Goal: Find specific page/section: Find specific page/section

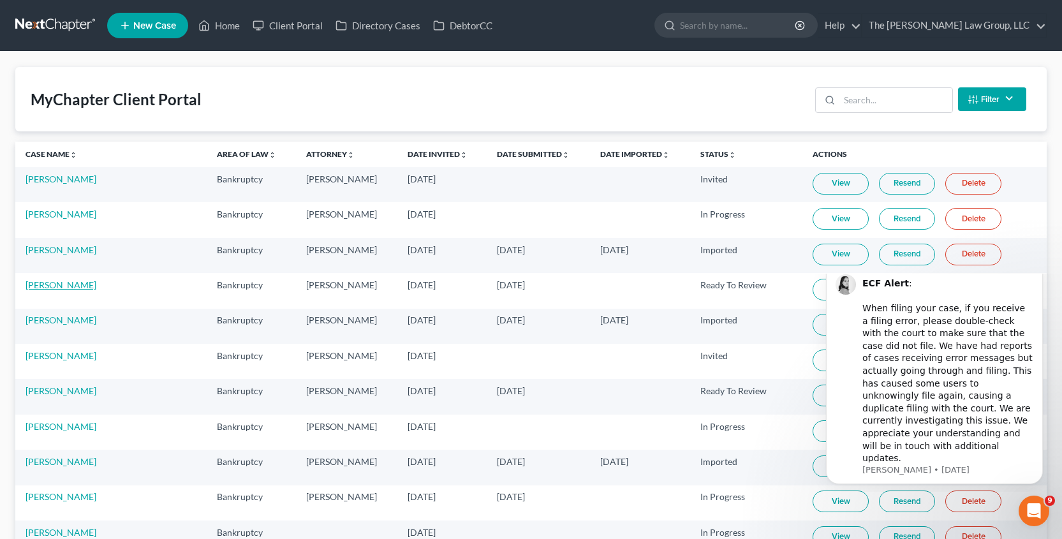
click at [75, 285] on link "[PERSON_NAME]" at bounding box center [61, 285] width 71 height 11
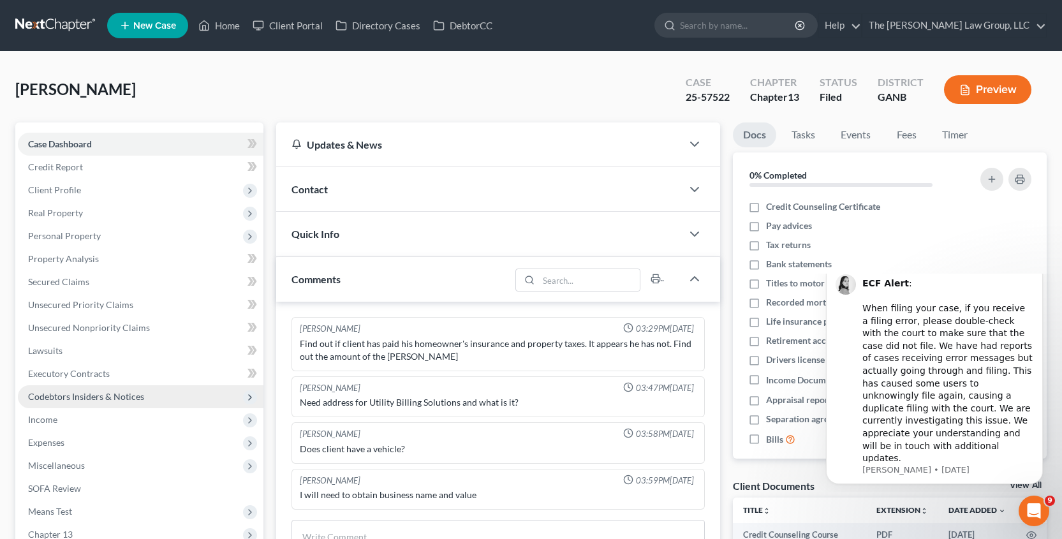
click at [128, 394] on span "Codebtors Insiders & Notices" at bounding box center [86, 396] width 116 height 11
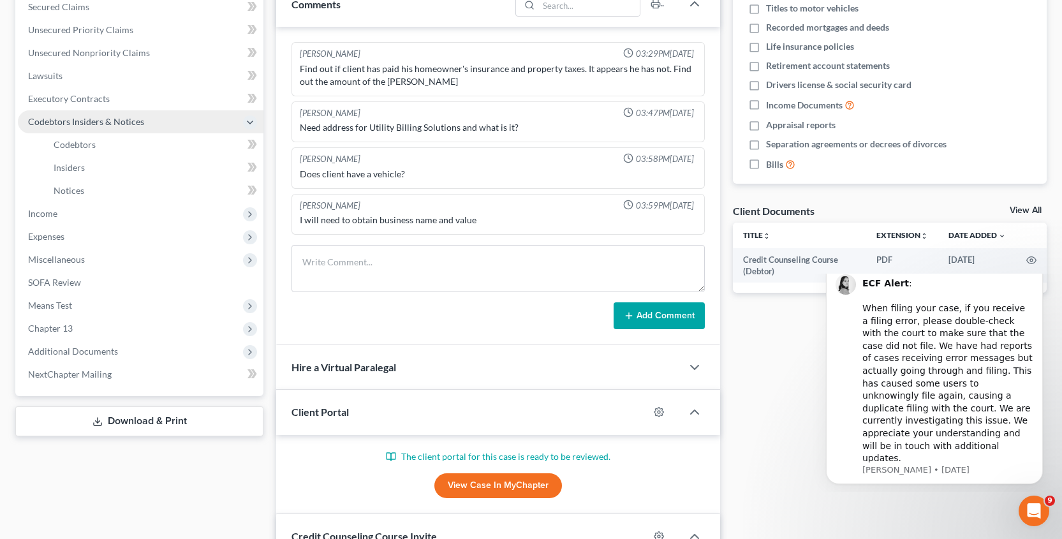
scroll to position [314, 0]
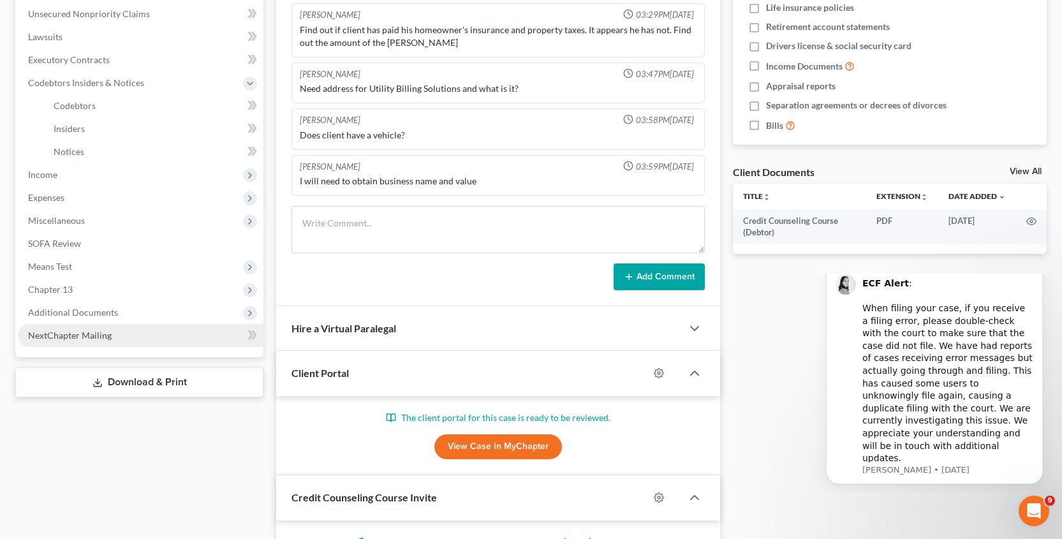
click at [93, 336] on span "NextChapter Mailing" at bounding box center [70, 335] width 84 height 11
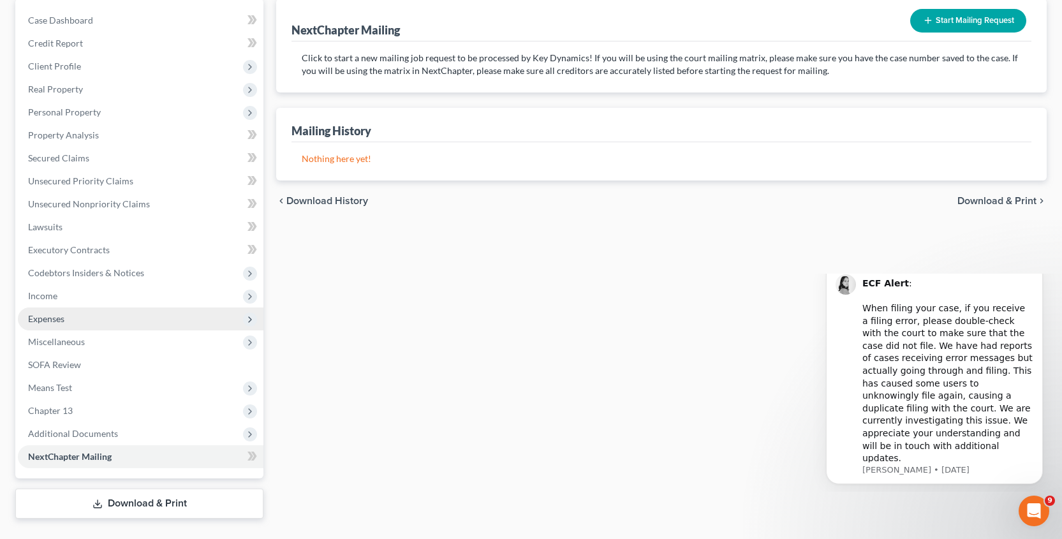
scroll to position [152, 0]
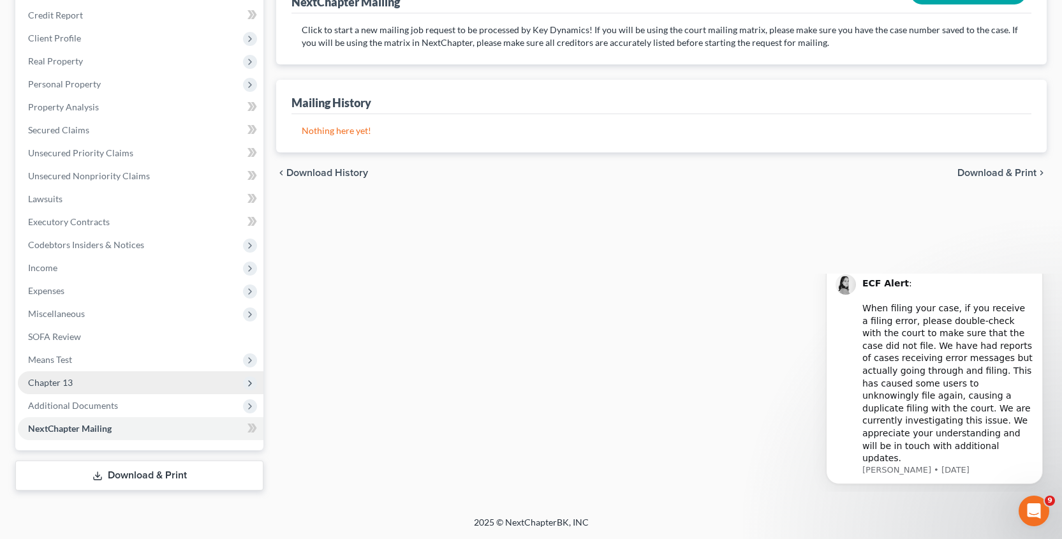
click at [110, 379] on span "Chapter 13" at bounding box center [141, 382] width 246 height 23
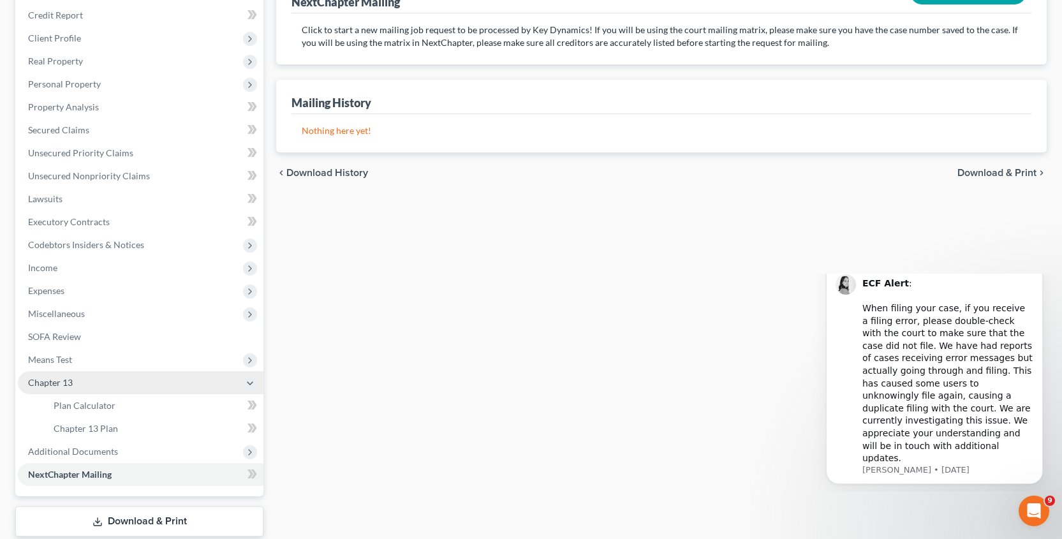
click at [110, 379] on span "Chapter 13" at bounding box center [141, 382] width 246 height 23
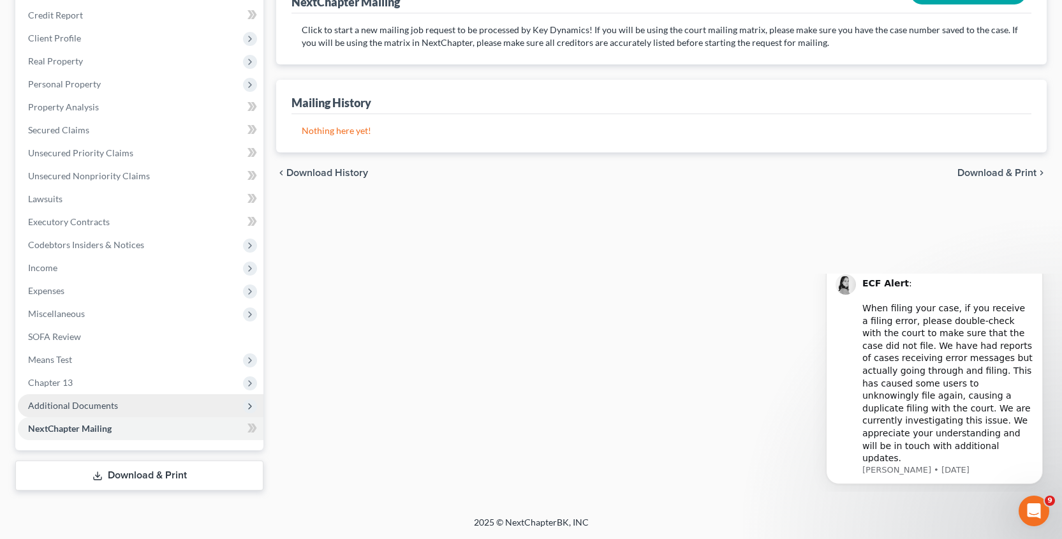
click at [99, 408] on span "Additional Documents" at bounding box center [73, 405] width 90 height 11
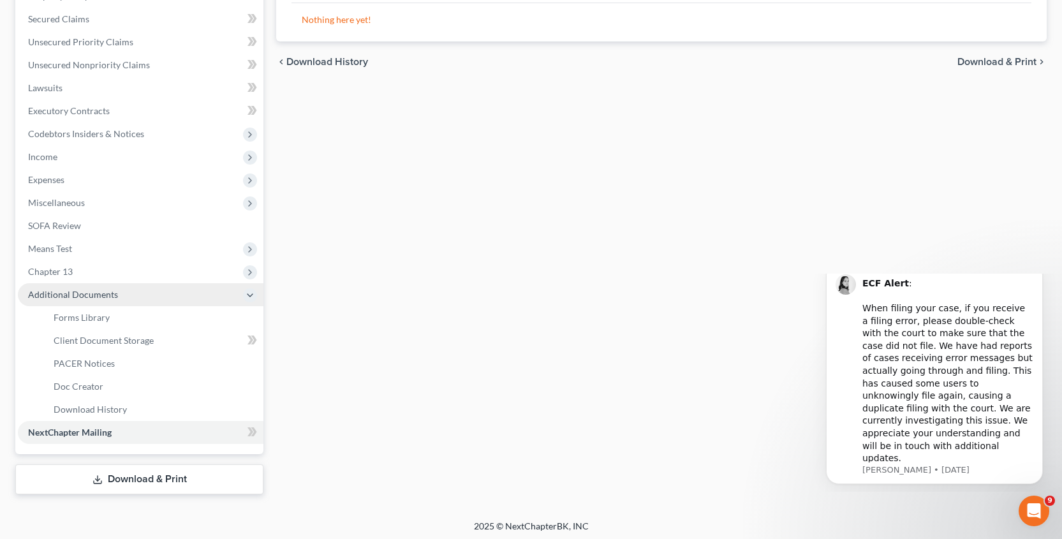
scroll to position [267, 0]
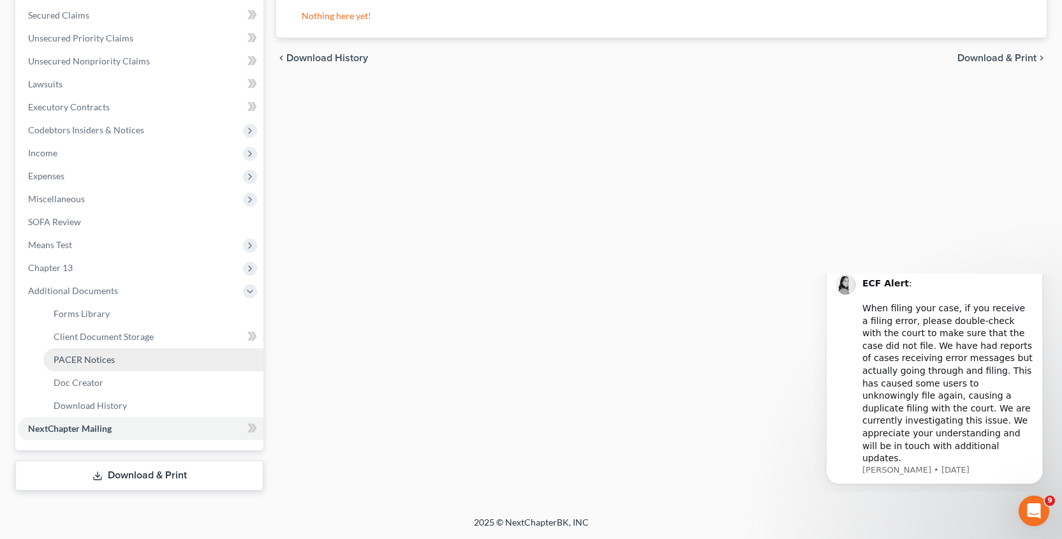
click at [100, 363] on span "PACER Notices" at bounding box center [84, 359] width 61 height 11
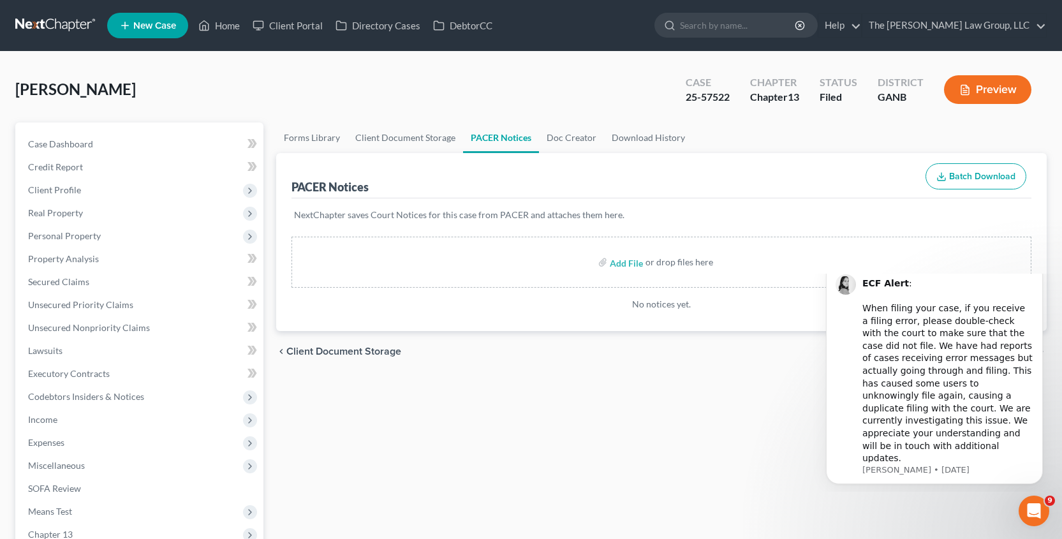
click at [973, 95] on button "Preview" at bounding box center [987, 89] width 87 height 29
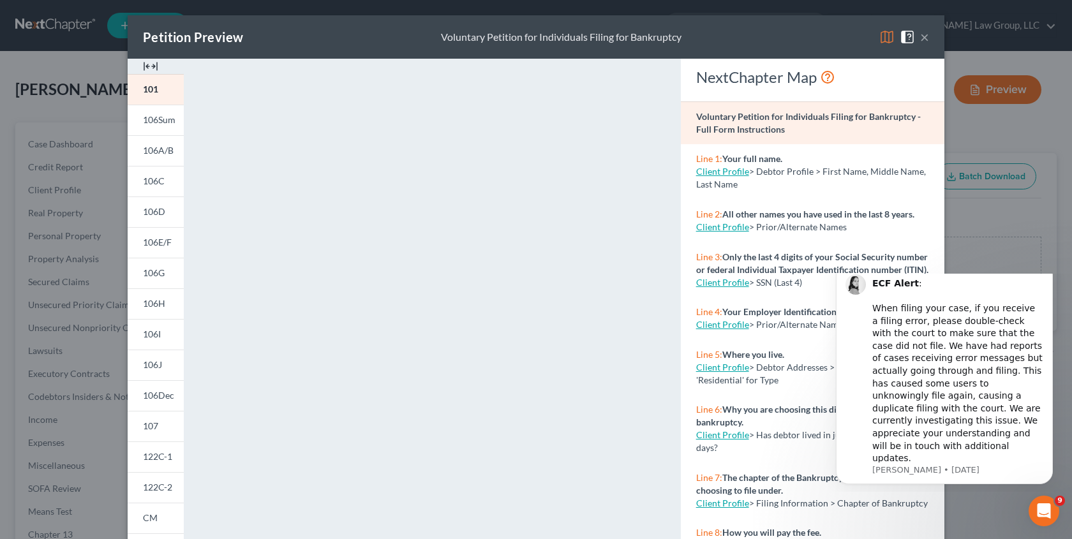
click at [920, 40] on button "×" at bounding box center [924, 36] width 9 height 15
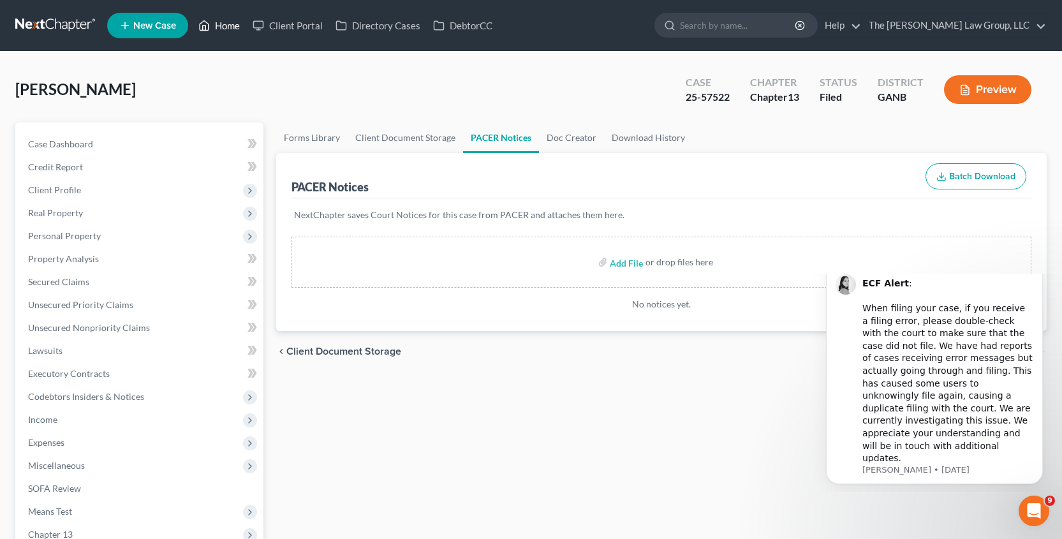
click at [224, 22] on link "Home" at bounding box center [219, 25] width 54 height 23
